Goal: Transaction & Acquisition: Purchase product/service

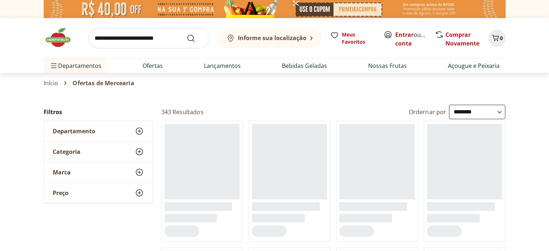
select select "**********"
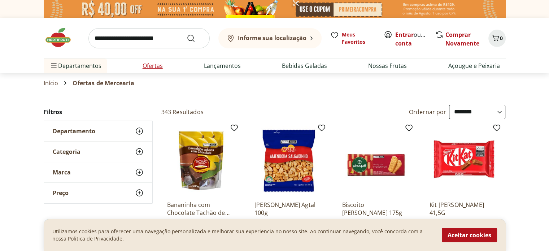
click at [158, 67] on link "Ofertas" at bounding box center [153, 65] width 20 height 9
select select "**********"
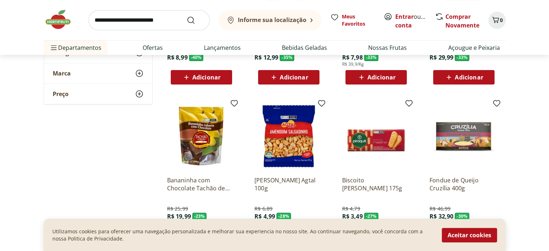
scroll to position [216, 0]
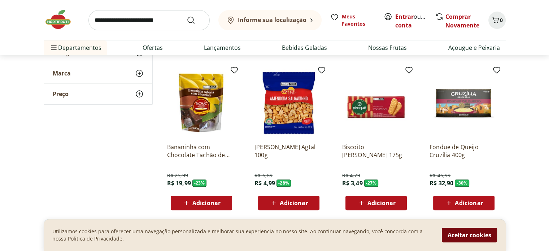
click at [457, 231] on button "Aceitar cookies" at bounding box center [469, 235] width 55 height 14
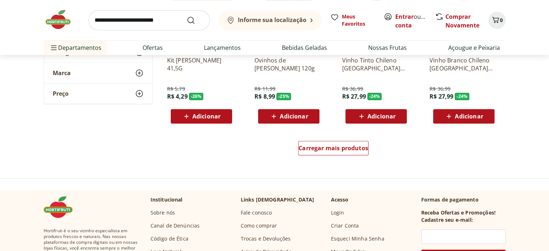
scroll to position [505, 0]
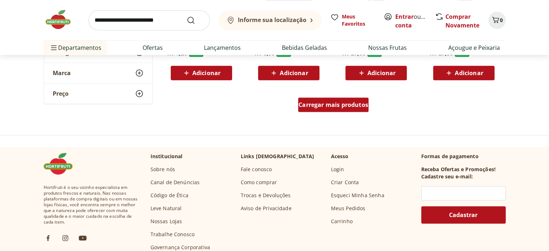
click at [349, 105] on span "Carregar mais produtos" at bounding box center [333, 105] width 70 height 6
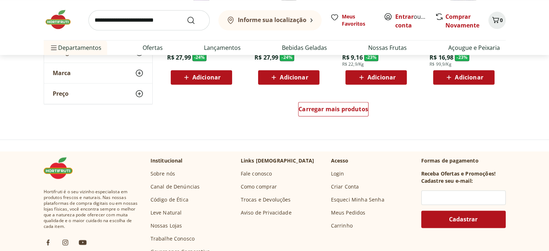
scroll to position [974, 0]
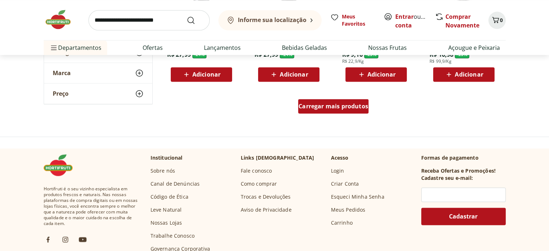
click at [358, 105] on span "Carregar mais produtos" at bounding box center [333, 106] width 70 height 6
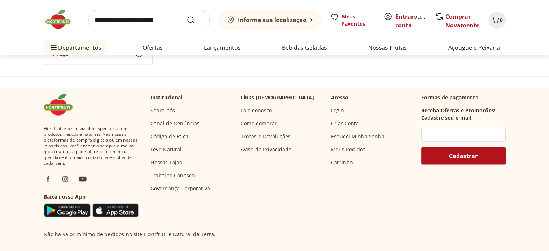
scroll to position [1335, 0]
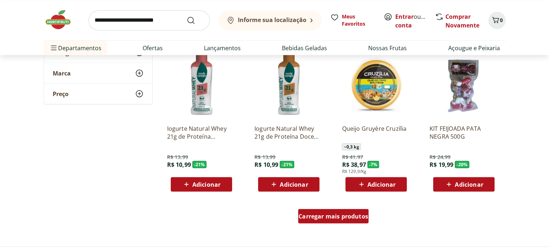
click at [312, 219] on span "Carregar mais produtos" at bounding box center [333, 216] width 70 height 6
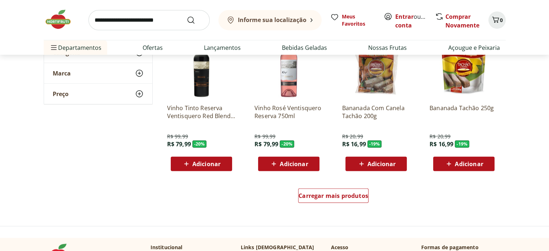
scroll to position [1948, 0]
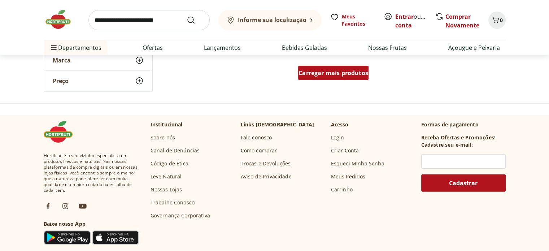
click at [356, 73] on span "Carregar mais produtos" at bounding box center [333, 73] width 70 height 6
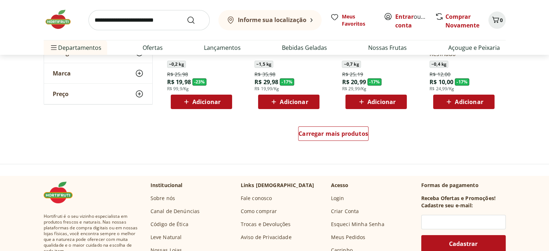
scroll to position [2417, 0]
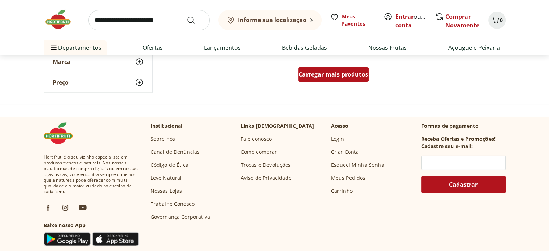
click at [335, 76] on span "Carregar mais produtos" at bounding box center [333, 74] width 70 height 6
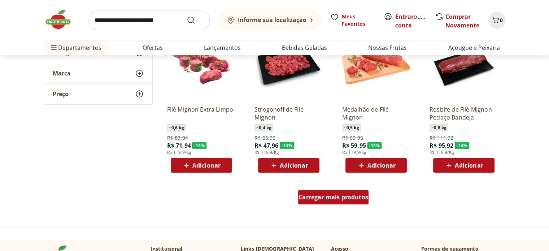
scroll to position [2778, 0]
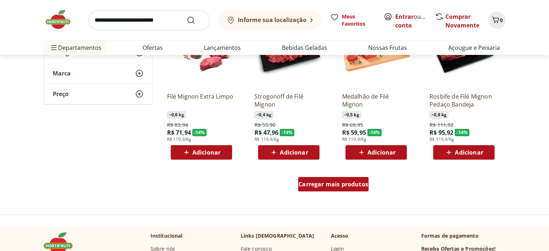
click at [322, 188] on div "Carregar mais produtos" at bounding box center [333, 184] width 70 height 14
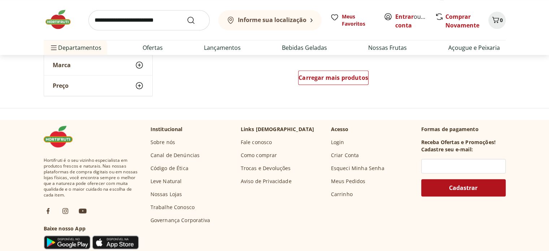
scroll to position [3355, 0]
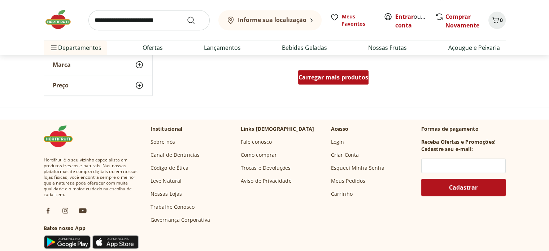
click at [336, 73] on div "Carregar mais produtos" at bounding box center [333, 77] width 70 height 14
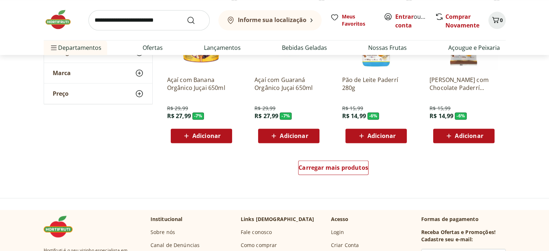
scroll to position [3716, 0]
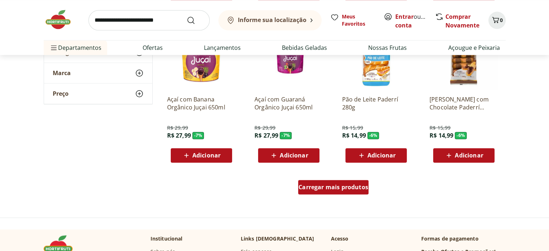
click at [341, 190] on span "Carregar mais produtos" at bounding box center [333, 187] width 70 height 6
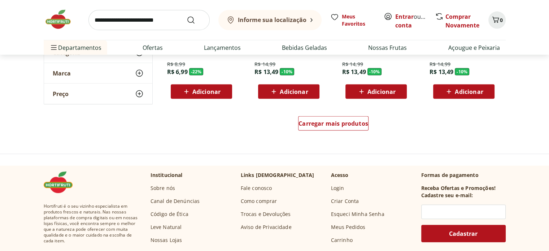
scroll to position [4221, 0]
